Goal: Transaction & Acquisition: Purchase product/service

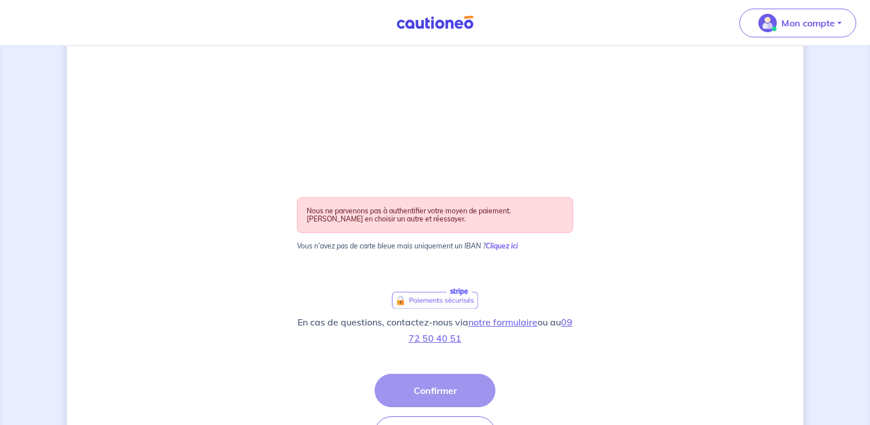
scroll to position [258, 0]
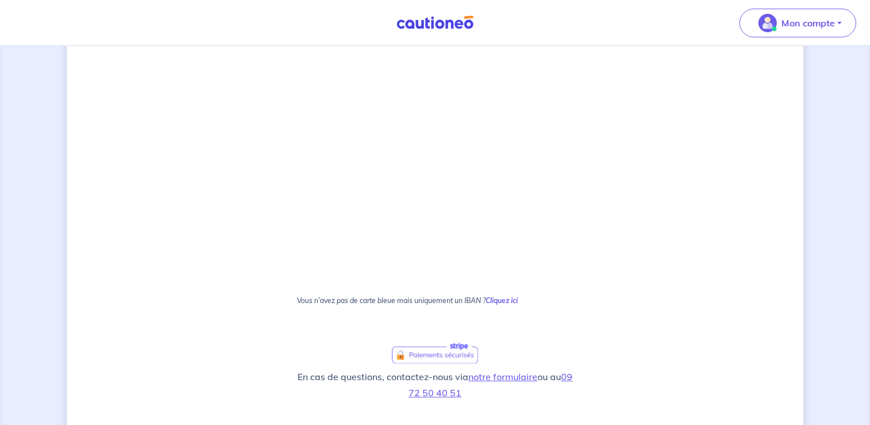
click at [561, 295] on form "Renseignez votre carte bancaire : Je valide Vous n’avez pas de carte bleue mais…" at bounding box center [435, 222] width 276 height 583
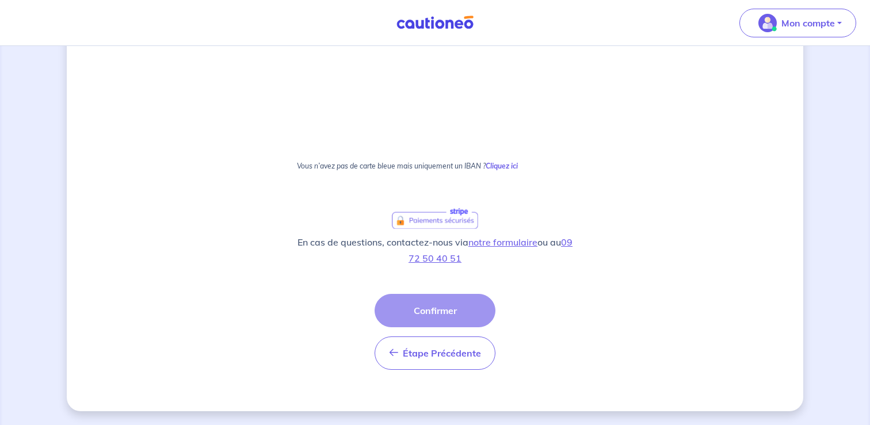
click at [411, 305] on div "Étape Précédente Précédent Confirmer Confirmer" at bounding box center [435, 332] width 121 height 76
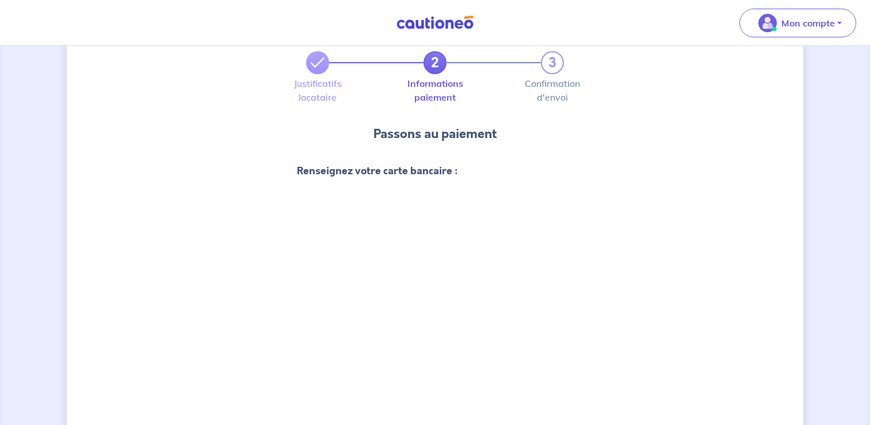
scroll to position [150, 0]
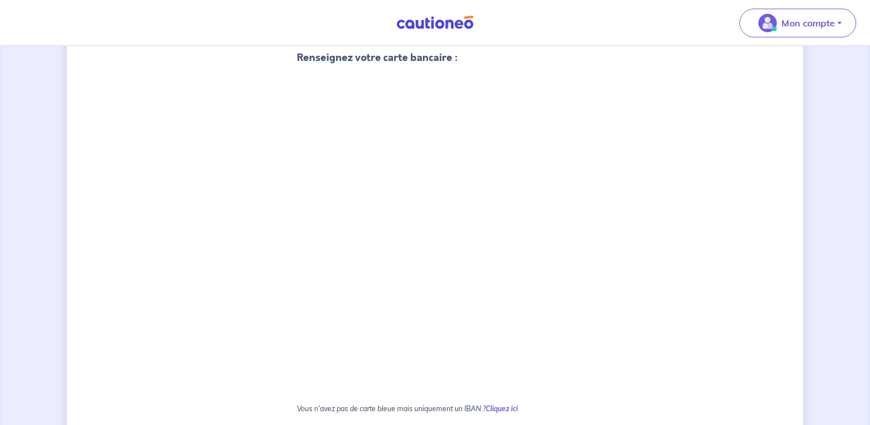
click at [625, 238] on div "2 3 Justificatifs locataire Informations paiement Confirmation d'envoi Passons …" at bounding box center [435, 282] width 736 height 744
click at [578, 317] on div "2 3 Justificatifs locataire Informations paiement Confirmation d'envoi Passons …" at bounding box center [435, 282] width 736 height 744
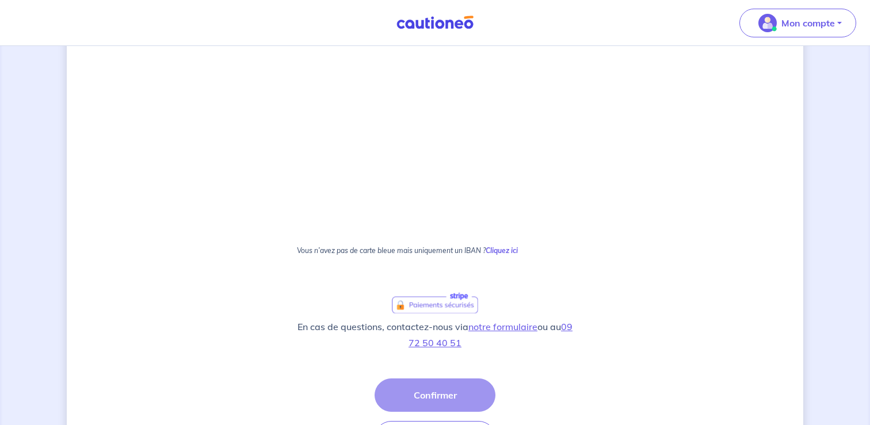
click at [424, 387] on div "Étape Précédente Précédent Confirmer Confirmer" at bounding box center [435, 417] width 121 height 76
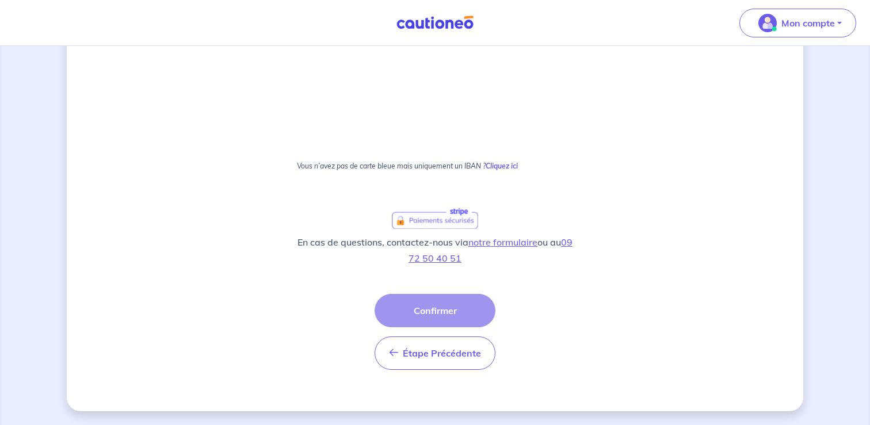
scroll to position [0, 0]
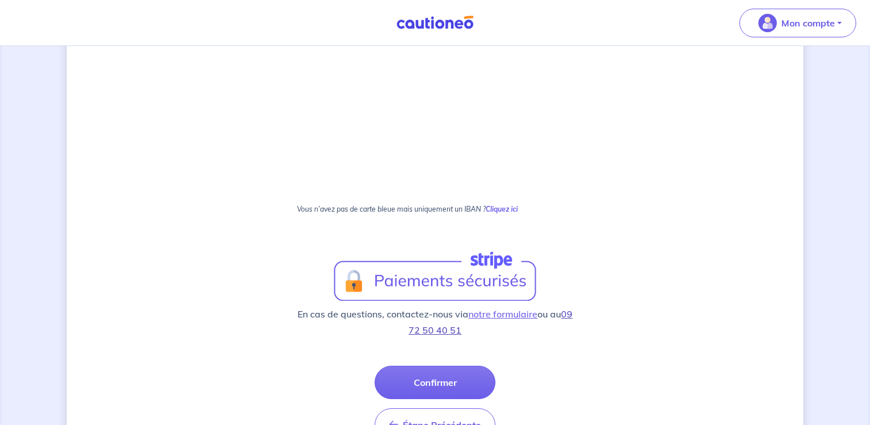
scroll to position [348, 0]
click at [453, 380] on button "Confirmer" at bounding box center [435, 383] width 121 height 33
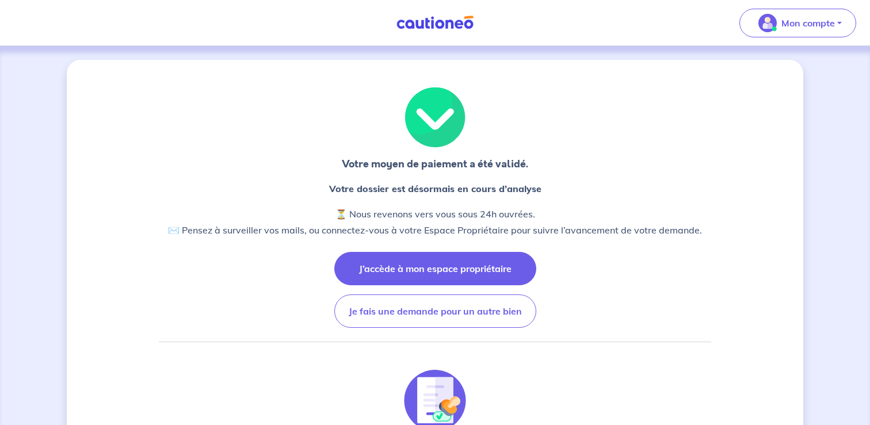
click at [450, 274] on button "J’accède à mon espace propriétaire" at bounding box center [435, 268] width 202 height 33
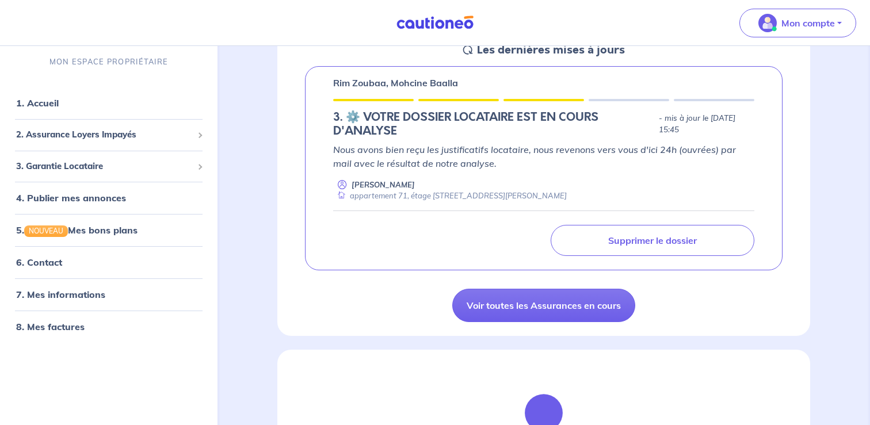
scroll to position [186, 0]
